Goal: Transaction & Acquisition: Purchase product/service

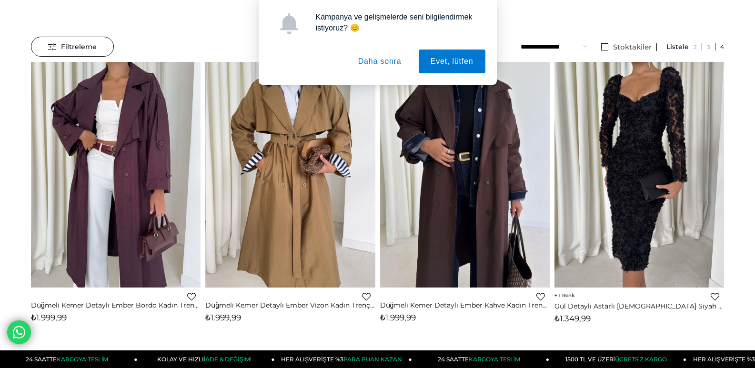
click at [394, 64] on button "Daha sonra" at bounding box center [379, 62] width 67 height 24
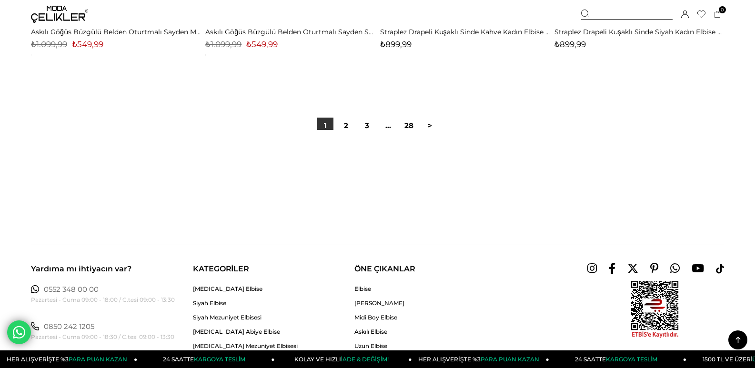
scroll to position [6165, 0]
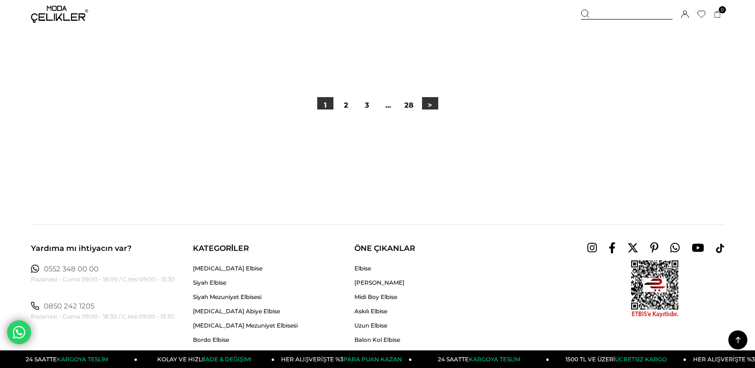
click at [429, 106] on link ">" at bounding box center [430, 105] width 16 height 16
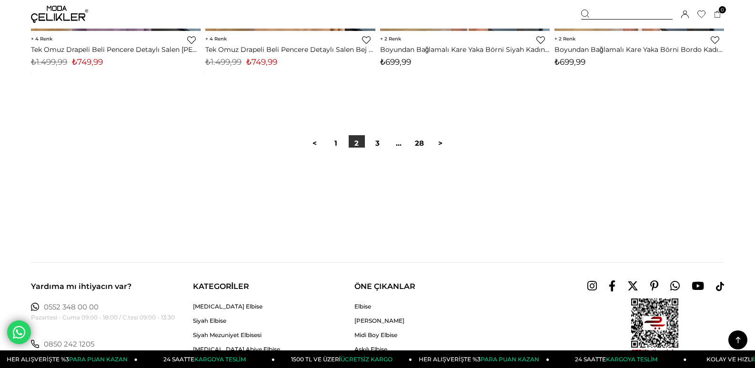
scroll to position [6240, 0]
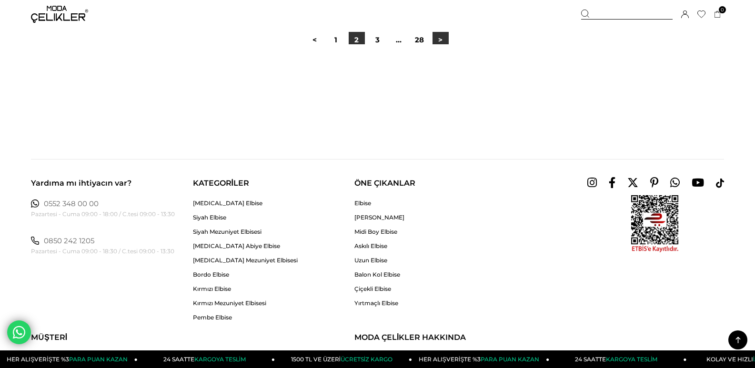
click at [437, 42] on link ">" at bounding box center [440, 40] width 16 height 16
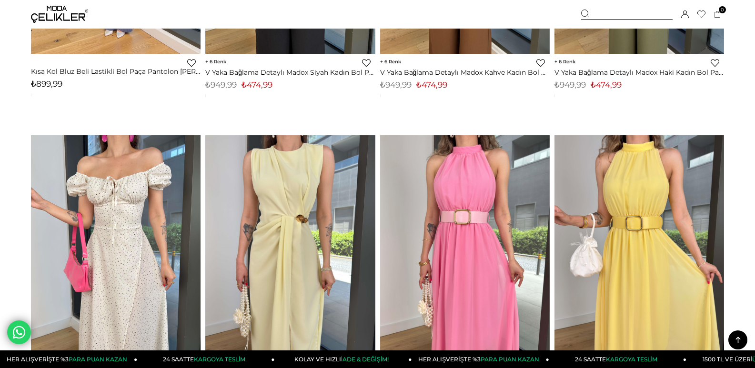
scroll to position [6049, 0]
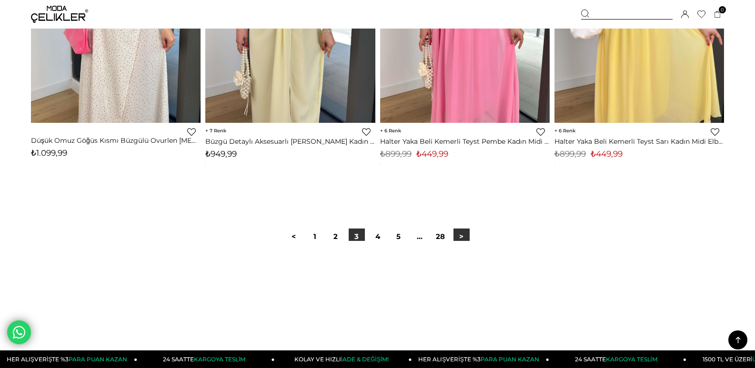
click at [457, 237] on link ">" at bounding box center [461, 237] width 16 height 16
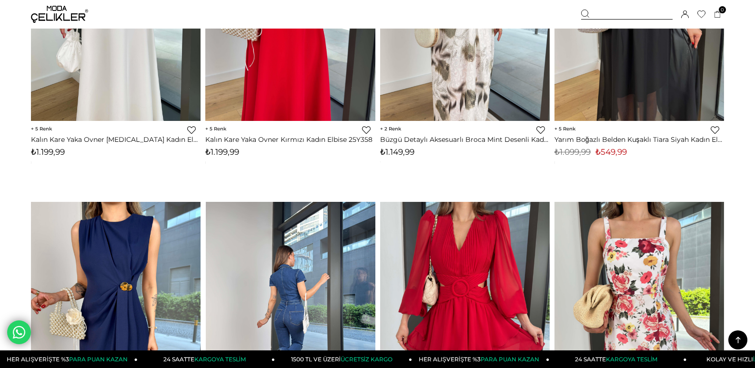
scroll to position [2810, 0]
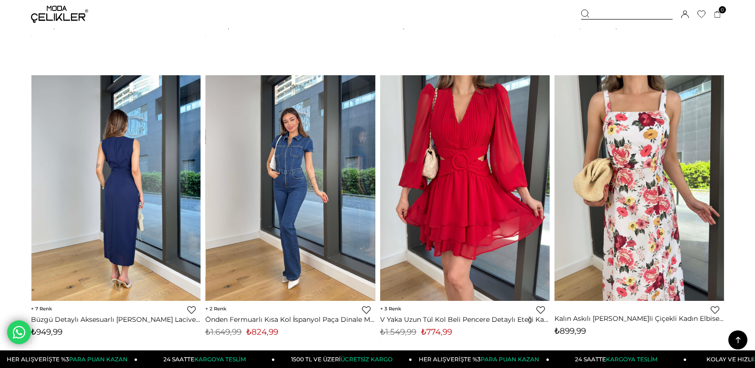
click at [156, 240] on img at bounding box center [116, 188] width 170 height 226
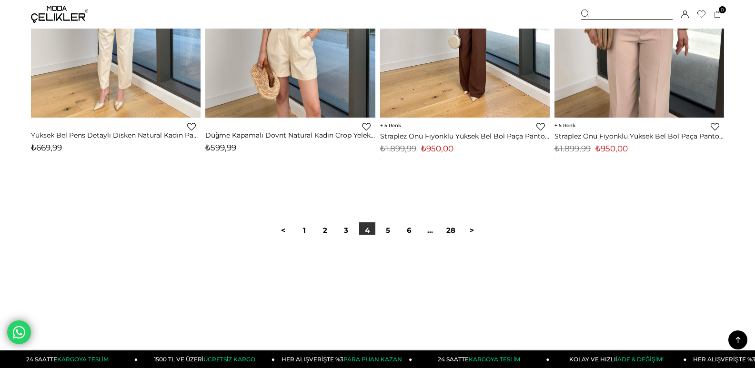
scroll to position [6124, 0]
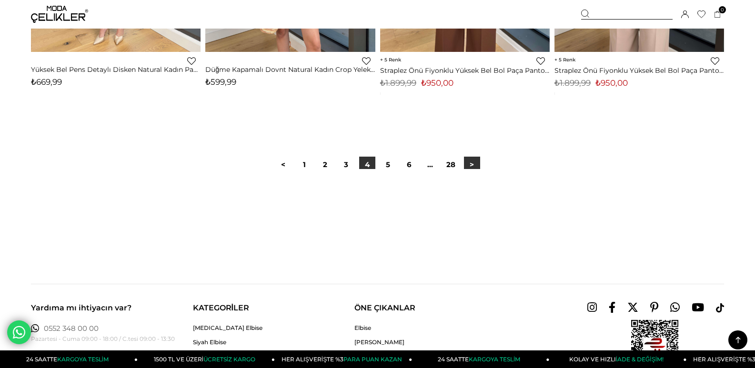
click at [470, 165] on link ">" at bounding box center [472, 165] width 16 height 16
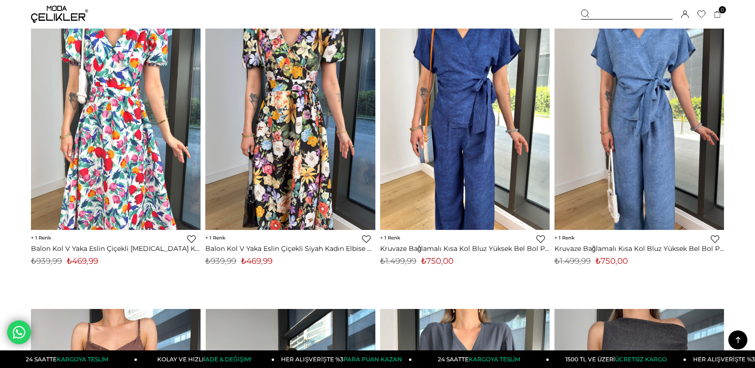
scroll to position [429, 0]
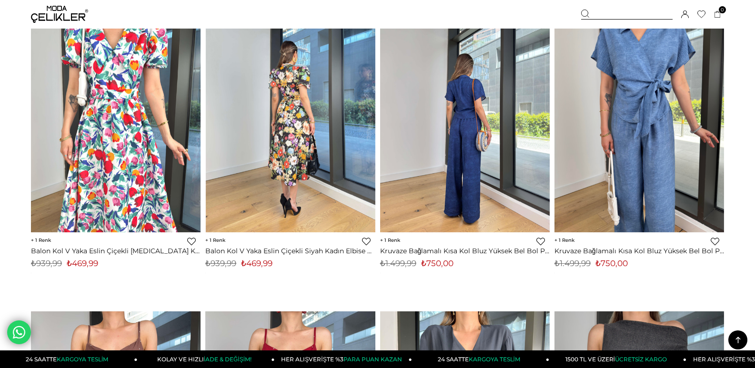
click at [636, 189] on img at bounding box center [639, 119] width 170 height 226
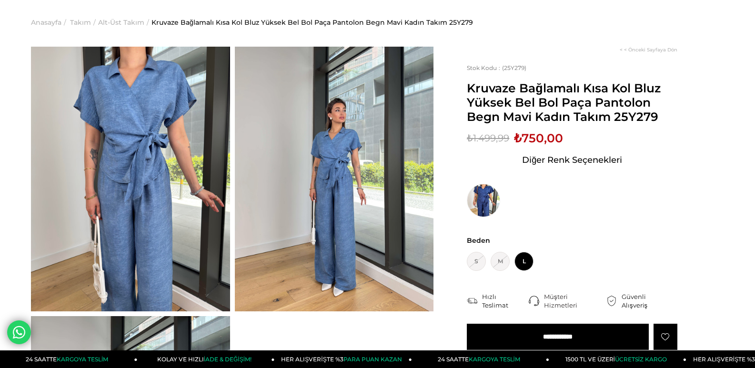
scroll to position [48, 0]
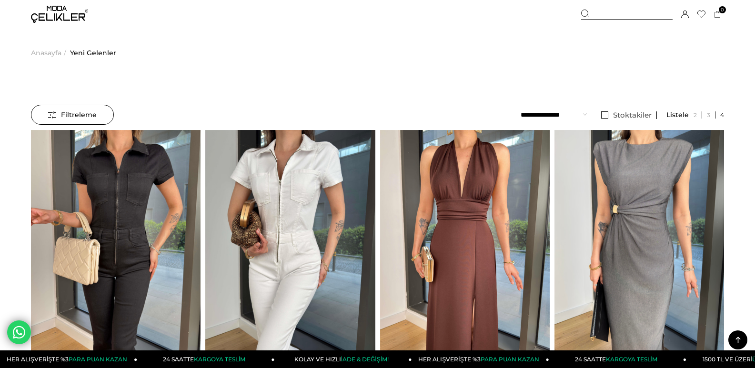
scroll to position [531, 0]
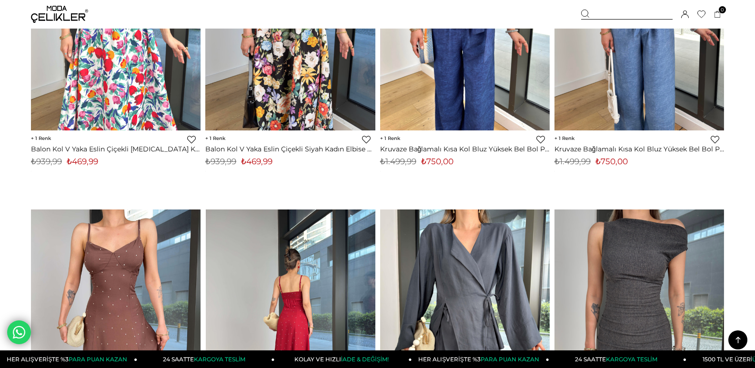
click at [443, 87] on img at bounding box center [465, 17] width 170 height 226
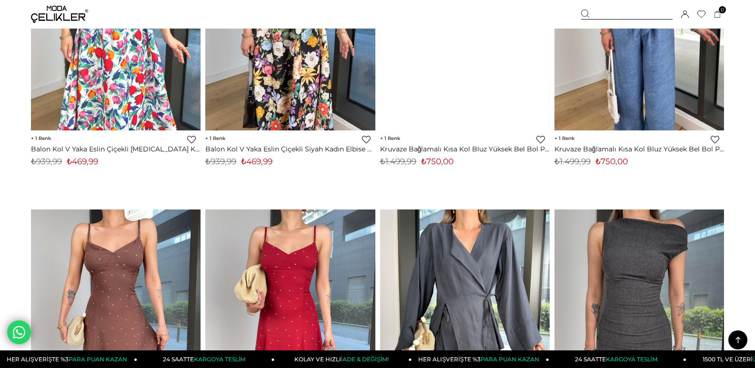
scroll to position [0, 0]
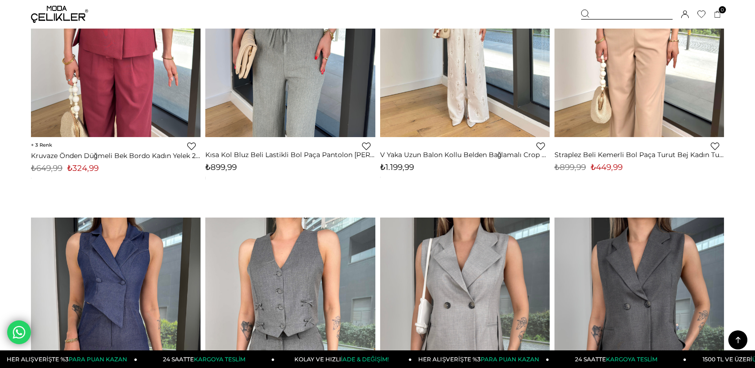
scroll to position [2245, 0]
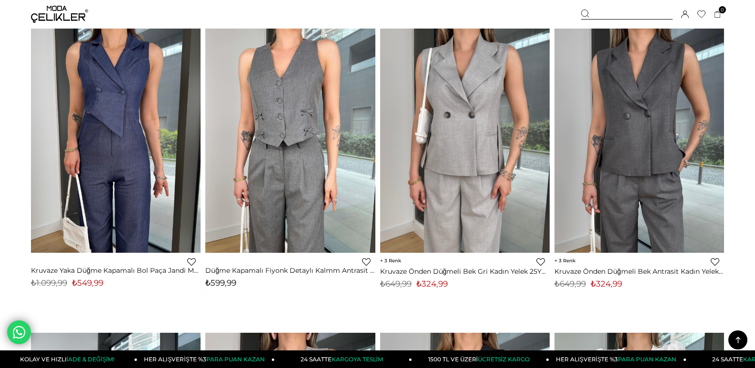
click at [665, 273] on link "Kruvaze Önden Düğmeli Bek Antrasit Kadın Yelek 25Y245" at bounding box center [639, 271] width 170 height 9
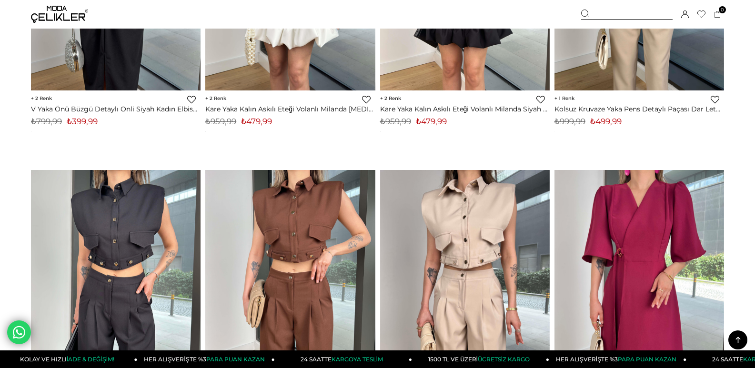
scroll to position [3749, 0]
